Goal: Task Accomplishment & Management: Manage account settings

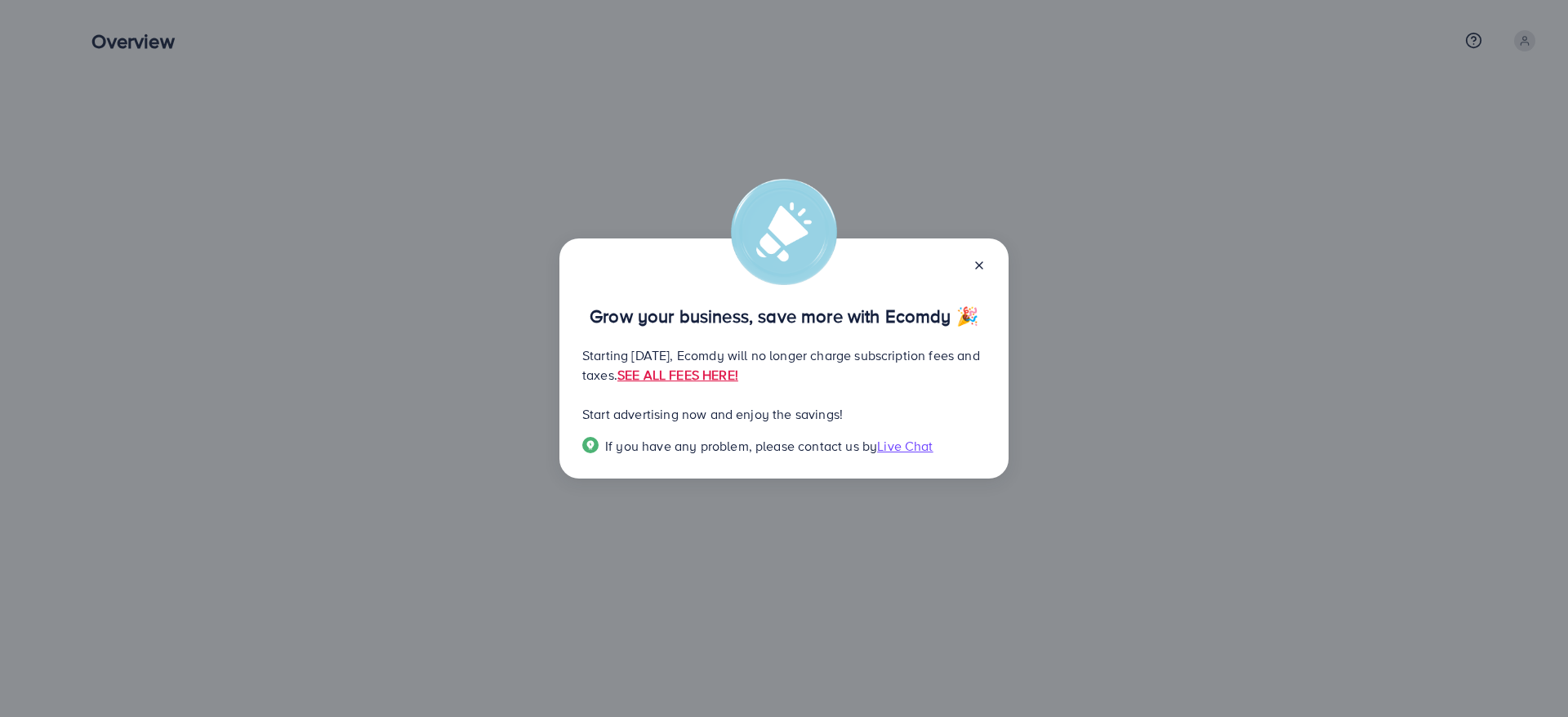
click at [982, 259] on icon at bounding box center [978, 264] width 13 height 13
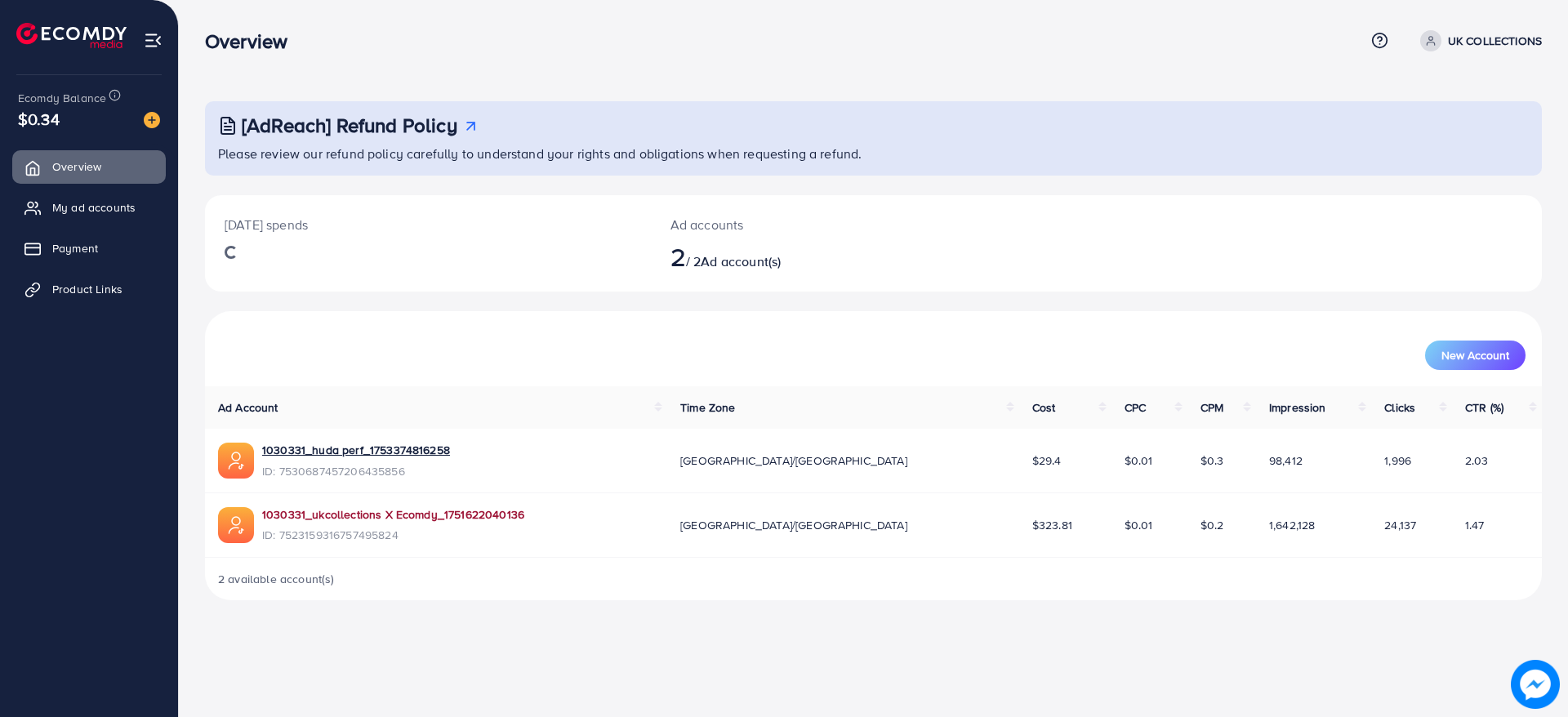
click at [365, 520] on link "1030331_ukcollections X Ecomdy_1751622040136" at bounding box center [393, 514] width 262 height 17
click at [118, 221] on link "My ad accounts" at bounding box center [89, 207] width 153 height 32
click at [100, 216] on span "My ad accounts" at bounding box center [98, 207] width 83 height 17
click at [69, 209] on span "My ad accounts" at bounding box center [98, 207] width 83 height 17
